Goal: Information Seeking & Learning: Learn about a topic

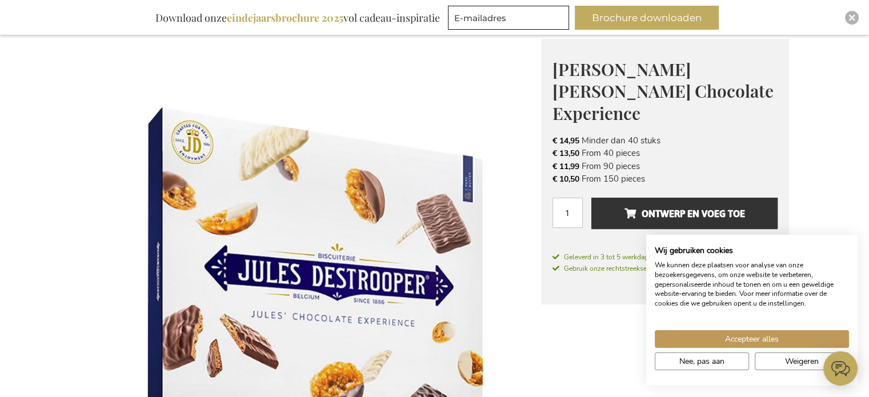
drag, startPoint x: 585, startPoint y: 119, endPoint x: 672, endPoint y: 114, distance: 87.6
click at [672, 134] on li "€ 14,95 Minder dan 40 stuks" at bounding box center [665, 140] width 225 height 13
drag, startPoint x: 557, startPoint y: 132, endPoint x: 678, endPoint y: 130, distance: 121.2
click at [678, 147] on li "€ 13,50 From 40 pieces" at bounding box center [665, 153] width 225 height 13
click at [643, 147] on li "€ 13,50 From 40 pieces" at bounding box center [665, 153] width 225 height 13
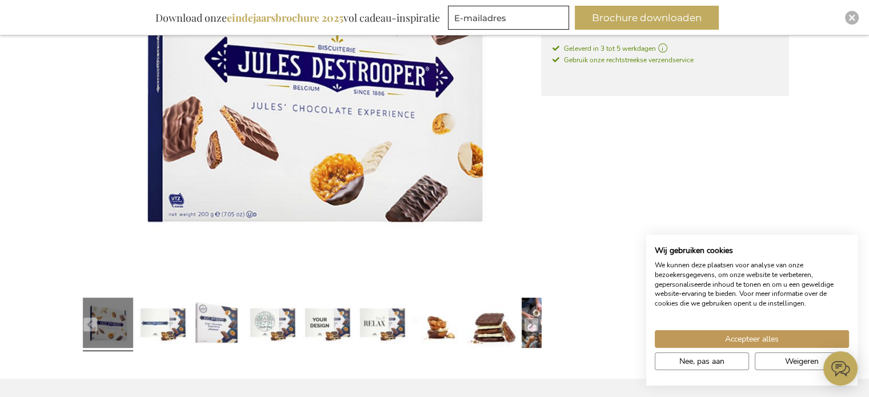
scroll to position [378, 0]
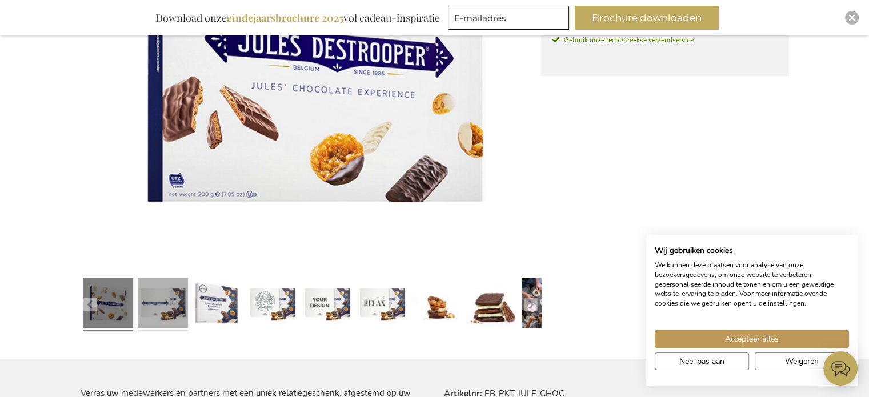
click at [170, 309] on link at bounding box center [163, 305] width 50 height 63
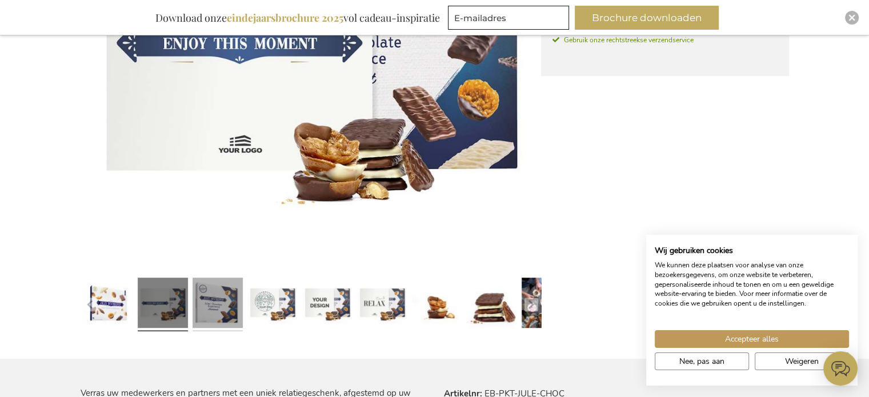
click at [214, 301] on link at bounding box center [218, 305] width 50 height 63
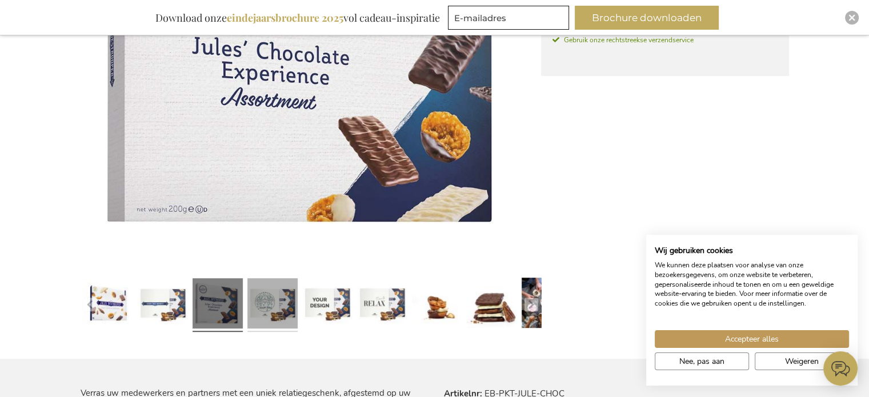
click at [270, 297] on link at bounding box center [272, 305] width 50 height 63
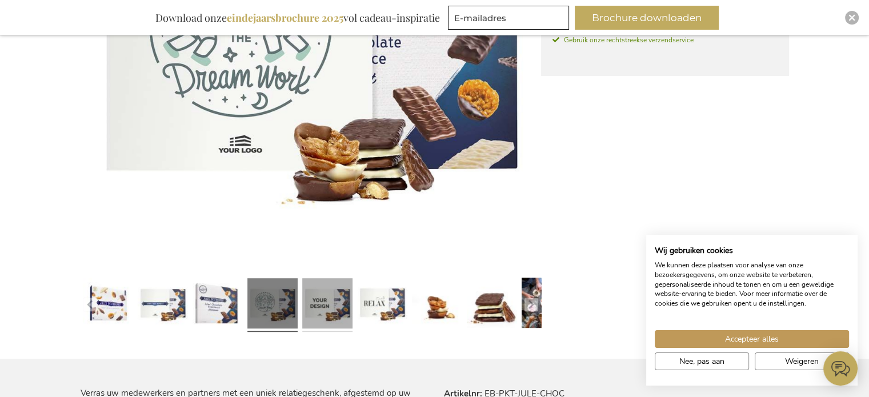
click at [329, 294] on link at bounding box center [327, 305] width 50 height 63
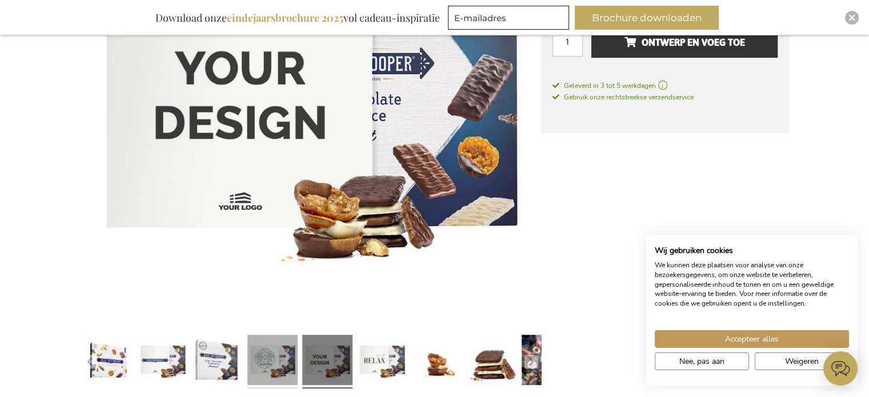
click at [265, 343] on link at bounding box center [272, 362] width 50 height 63
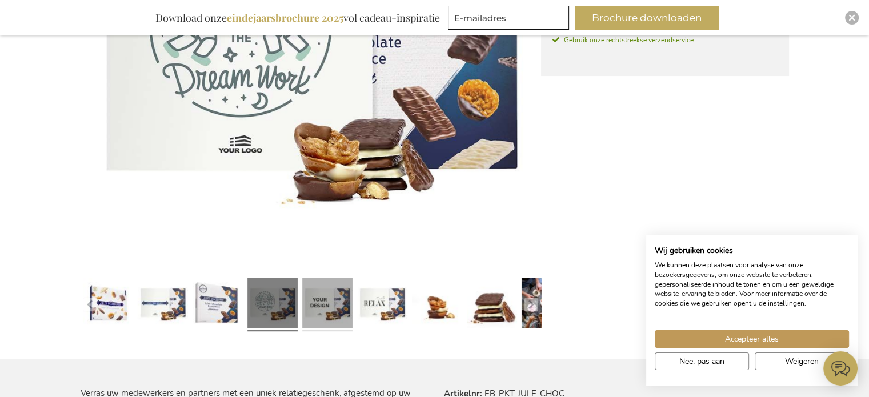
click at [343, 306] on link at bounding box center [327, 305] width 50 height 63
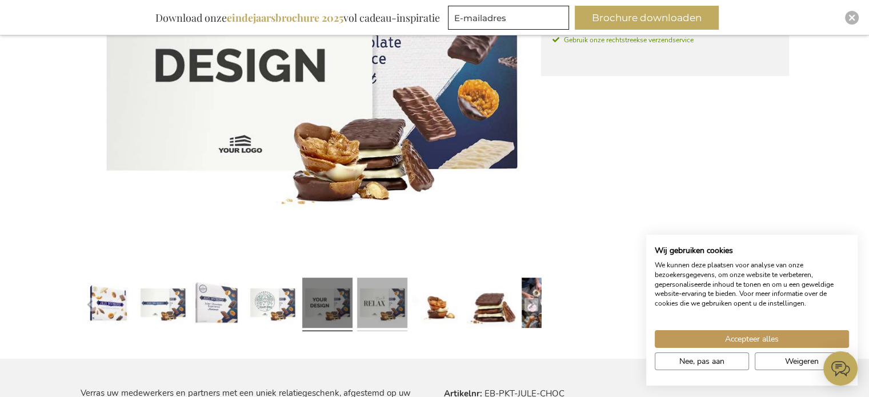
click at [378, 302] on link at bounding box center [382, 305] width 50 height 63
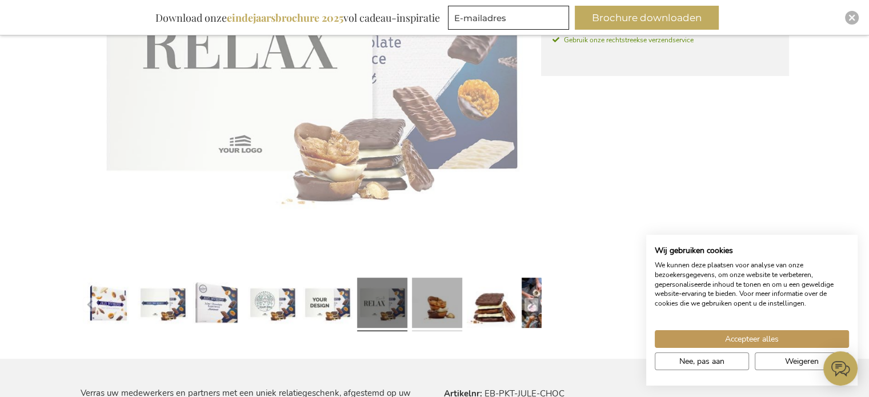
click at [432, 297] on link at bounding box center [437, 305] width 50 height 63
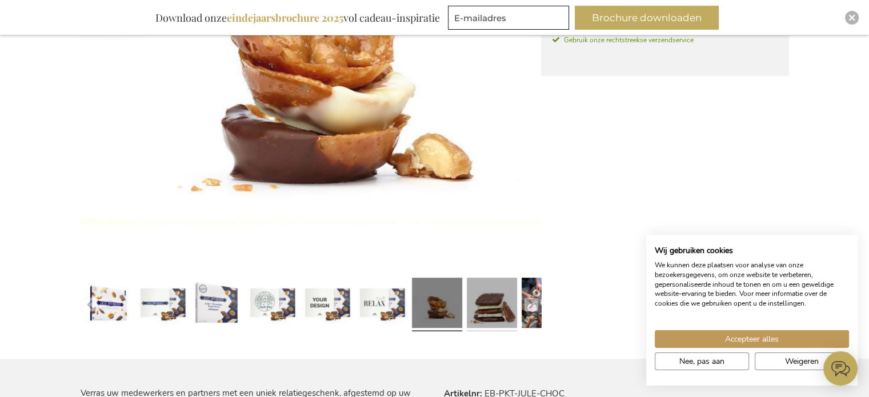
click at [489, 297] on link at bounding box center [492, 305] width 50 height 63
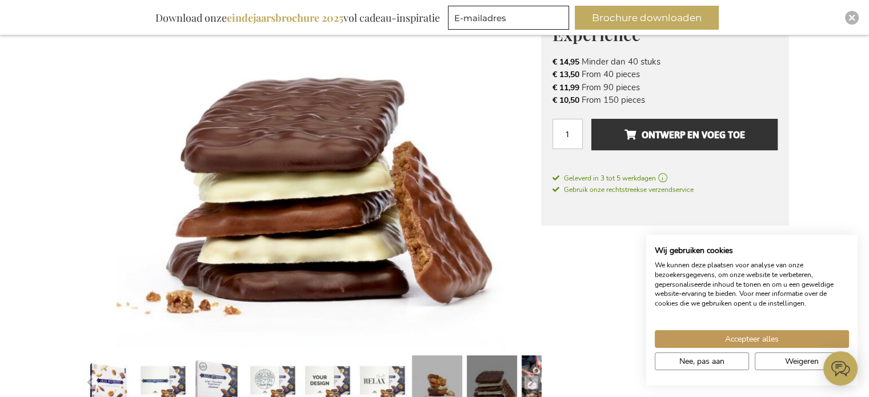
click at [432, 362] on link at bounding box center [437, 382] width 50 height 63
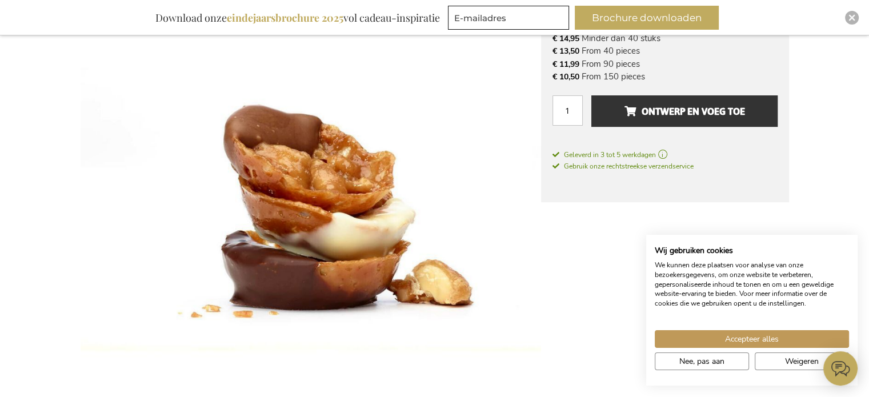
scroll to position [0, 0]
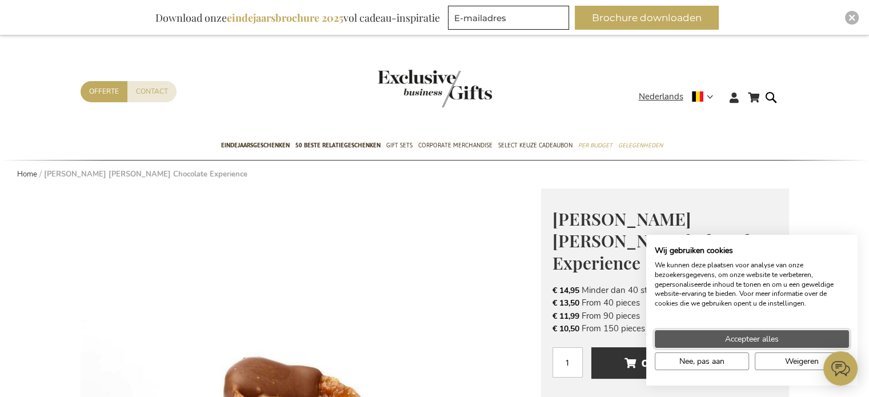
click at [784, 336] on button "Accepteer alles" at bounding box center [752, 339] width 194 height 18
